Goal: Transaction & Acquisition: Purchase product/service

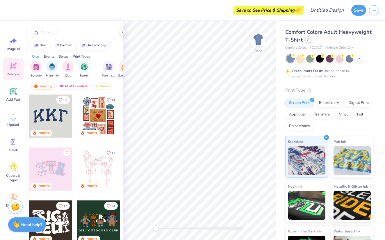
click at [307, 41] on icon at bounding box center [308, 39] width 3 height 3
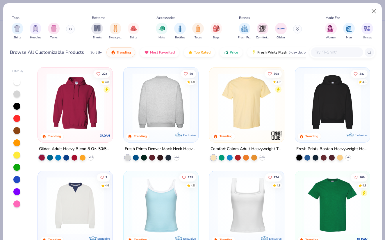
click at [172, 127] on img at bounding box center [161, 101] width 63 height 57
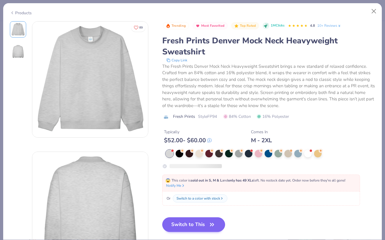
click at [192, 227] on button "Switch to This" at bounding box center [193, 224] width 63 height 15
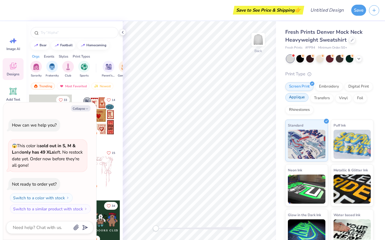
click at [301, 97] on div "Applique" at bounding box center [297, 97] width 23 height 9
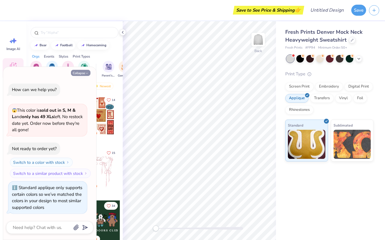
click at [85, 75] on icon "button" at bounding box center [86, 73] width 3 height 3
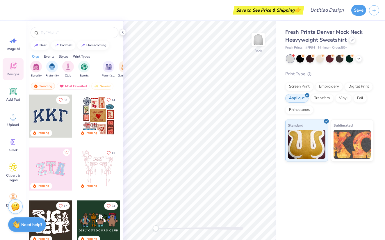
type textarea "x"
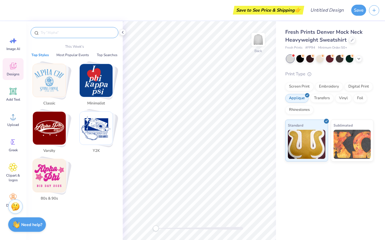
click at [66, 31] on input "text" at bounding box center [77, 33] width 75 height 6
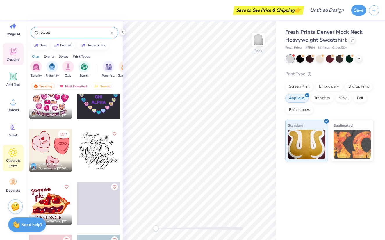
scroll to position [15, 0]
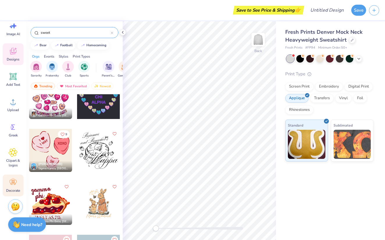
type input "sweet"
click at [14, 189] on span "Decorate" at bounding box center [13, 190] width 14 height 5
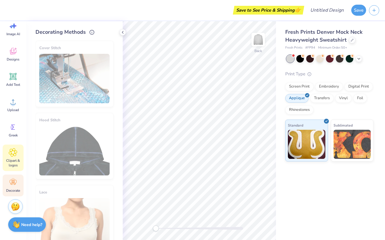
click at [15, 162] on span "Clipart & logos" at bounding box center [12, 162] width 19 height 9
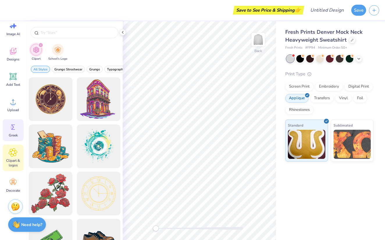
click at [16, 135] on span "Greek" at bounding box center [13, 135] width 9 height 5
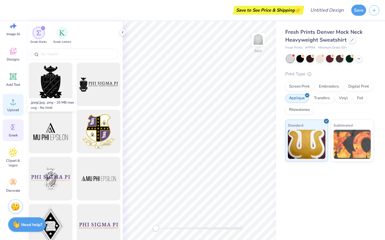
click at [19, 110] on span "Upload" at bounding box center [13, 110] width 12 height 5
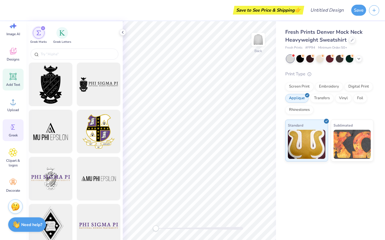
click at [11, 81] on div "Add Text" at bounding box center [13, 80] width 21 height 22
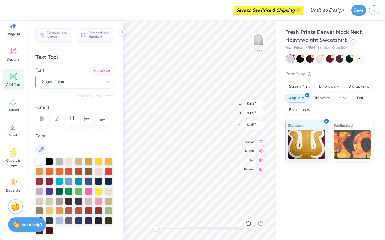
scroll to position [0, 0]
type textarea "SWEET"
click at [246, 163] on div "Back W 7.61 7.61 " H 1.76 1.76 " Y 9.12 9.12 " Center Middle Top Bottom" at bounding box center [199, 130] width 153 height 219
type input "11.63"
type input "2.68"
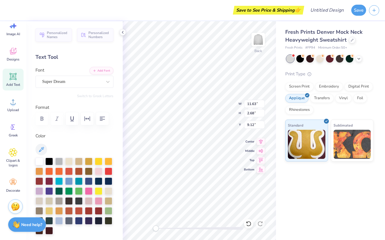
type textarea "x"
type input "3.00"
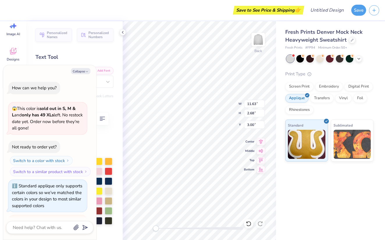
scroll to position [45, 0]
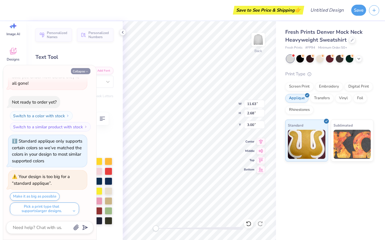
click at [89, 70] on button "Collapse" at bounding box center [81, 71] width 20 height 6
type textarea "x"
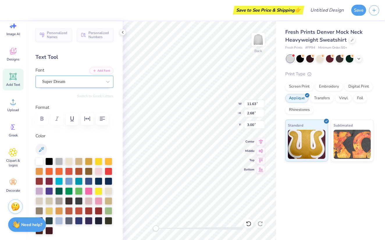
click at [76, 79] on div "Super Dream" at bounding box center [72, 81] width 61 height 9
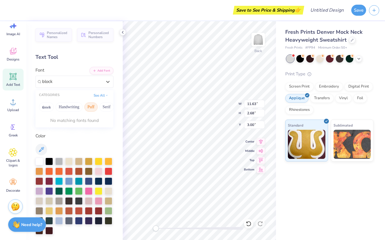
click at [93, 107] on button "Puff" at bounding box center [90, 106] width 13 height 9
click at [106, 95] on polyline at bounding box center [106, 94] width 1 height 1
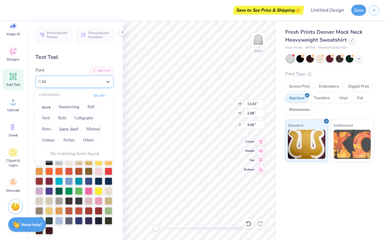
type input "b"
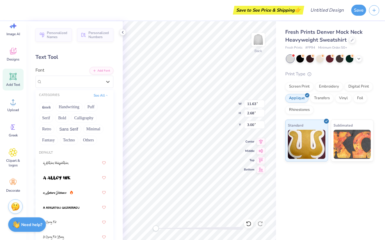
scroll to position [0, 0]
click at [11, 52] on icon at bounding box center [13, 52] width 6 height 5
